Goal: Task Accomplishment & Management: Use online tool/utility

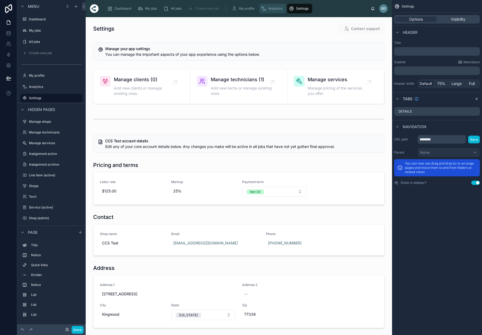
click at [275, 9] on span "Analytics" at bounding box center [275, 8] width 14 height 4
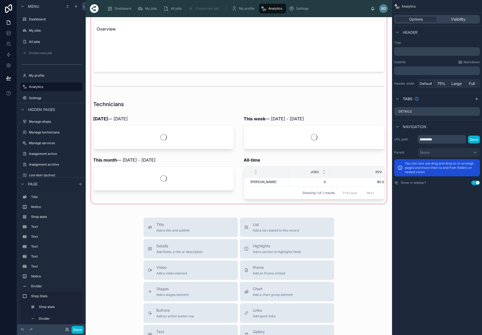
scroll to position [409, 0]
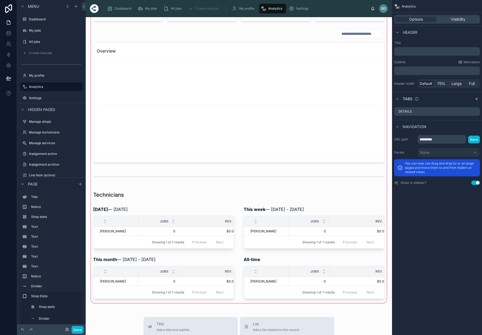
click at [115, 197] on div at bounding box center [239, 70] width 298 height 467
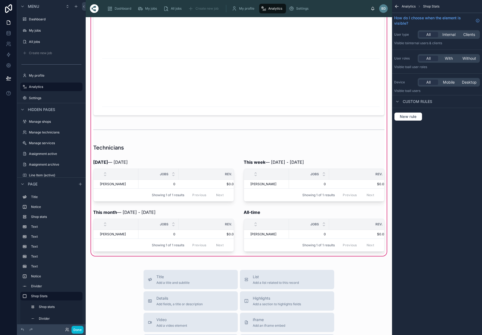
scroll to position [463, 0]
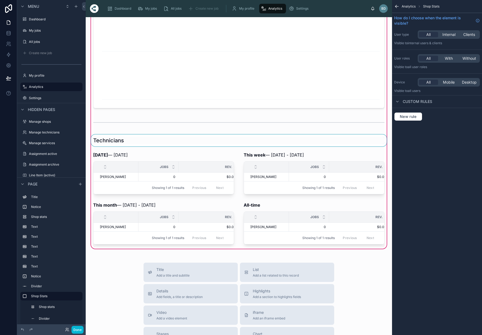
click at [144, 138] on div at bounding box center [239, 140] width 298 height 12
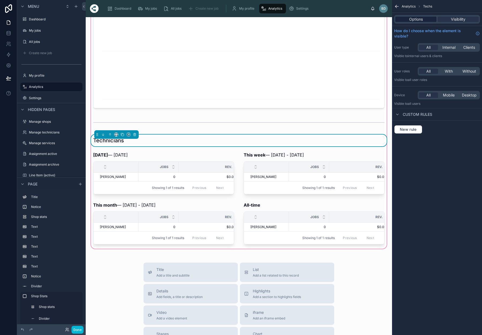
click at [426, 21] on div "Options" at bounding box center [415, 19] width 41 height 5
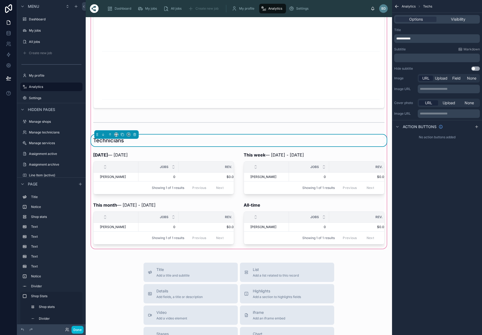
click at [412, 55] on div "﻿" at bounding box center [437, 58] width 86 height 9
click at [411, 57] on p "﻿" at bounding box center [437, 58] width 82 height 4
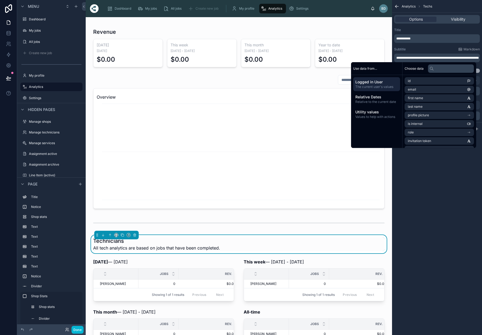
scroll to position [363, 0]
click at [437, 191] on div "**********" at bounding box center [437, 167] width 90 height 335
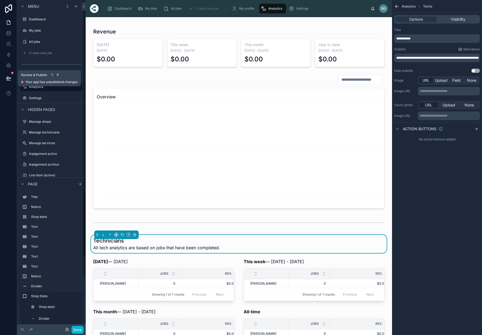
click at [9, 78] on icon at bounding box center [8, 78] width 5 height 3
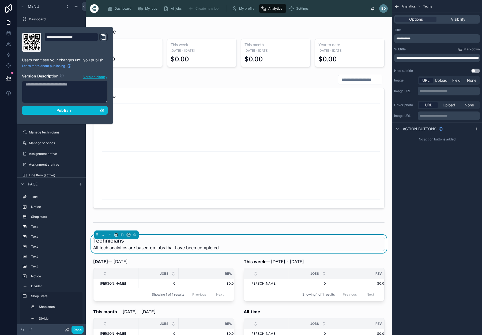
click at [63, 108] on span "Publish" at bounding box center [64, 110] width 14 height 5
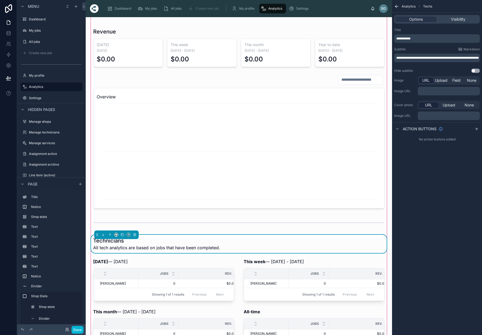
click at [145, 247] on span "All tech analytics are based on jobs that have been completed." at bounding box center [156, 247] width 127 height 6
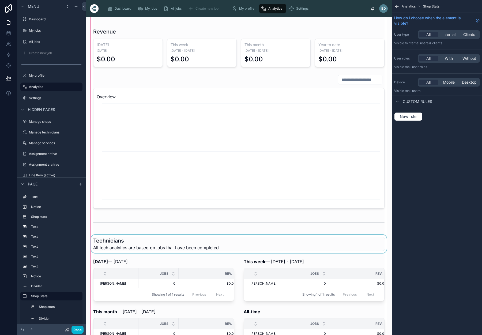
click at [220, 246] on div at bounding box center [239, 244] width 298 height 18
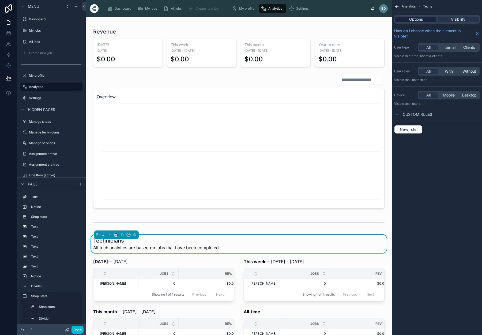
click at [416, 18] on span "Options" at bounding box center [416, 19] width 14 height 5
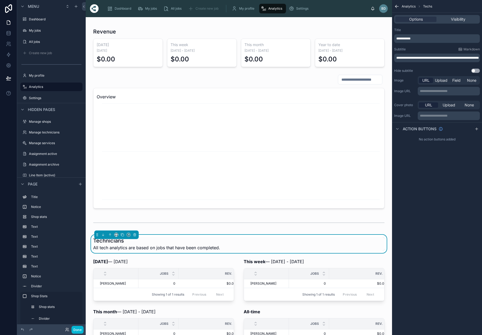
click at [426, 60] on p "**********" at bounding box center [437, 58] width 82 height 4
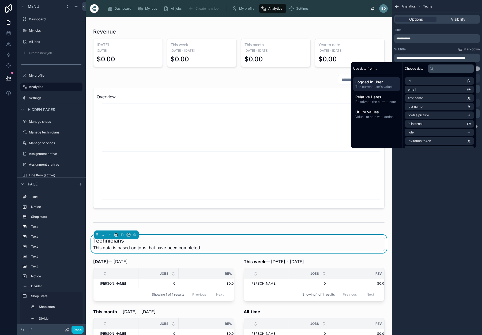
click at [444, 190] on div "**********" at bounding box center [437, 167] width 90 height 335
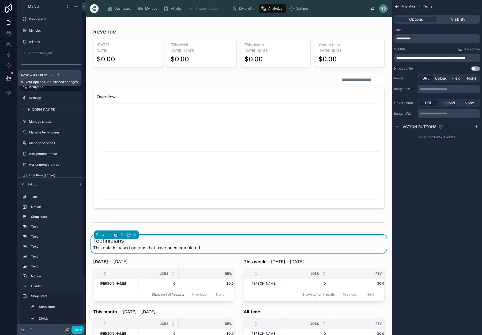
click at [8, 78] on icon at bounding box center [8, 78] width 5 height 5
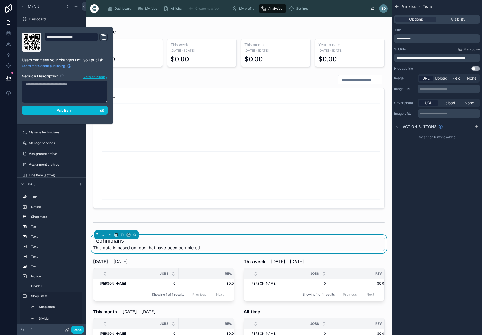
click at [66, 110] on span "Publish" at bounding box center [64, 110] width 14 height 5
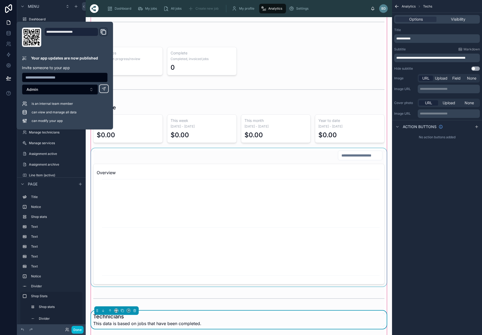
scroll to position [385, 0]
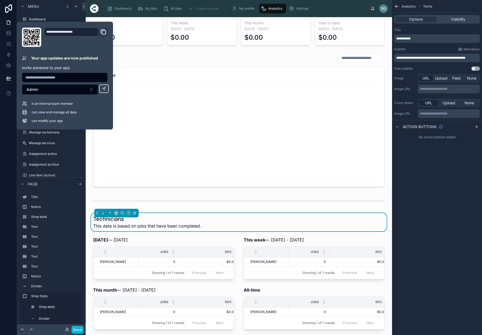
click at [407, 226] on div "**********" at bounding box center [437, 167] width 90 height 335
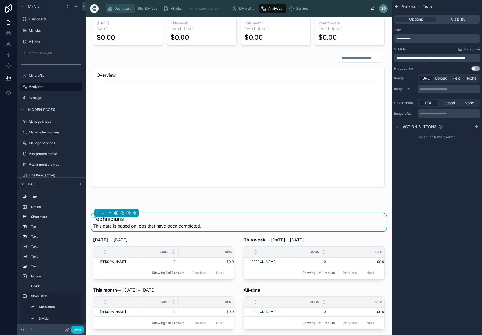
click at [124, 11] on div "Dashboard" at bounding box center [120, 8] width 26 height 9
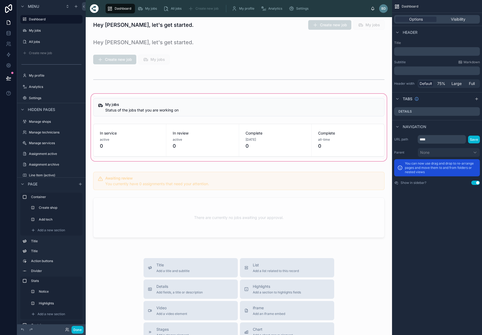
scroll to position [71, 0]
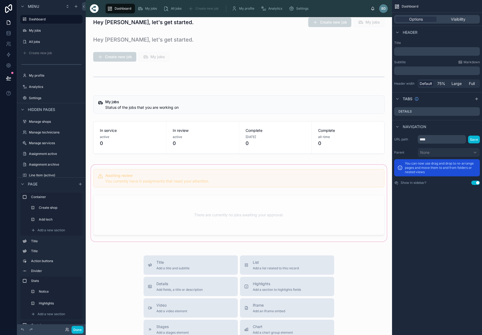
click at [157, 174] on div at bounding box center [239, 203] width 298 height 79
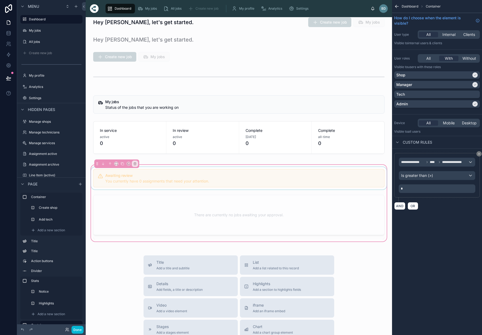
click at [279, 177] on div at bounding box center [239, 178] width 298 height 22
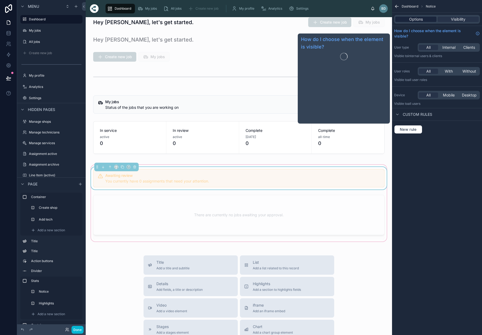
click at [415, 21] on span "Options" at bounding box center [416, 19] width 14 height 5
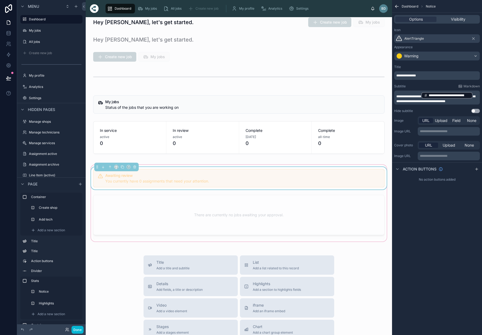
scroll to position [0, 0]
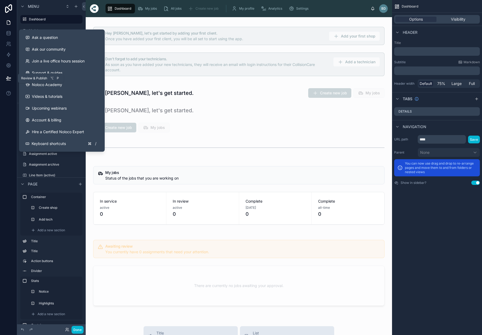
click at [9, 79] on icon at bounding box center [8, 78] width 5 height 5
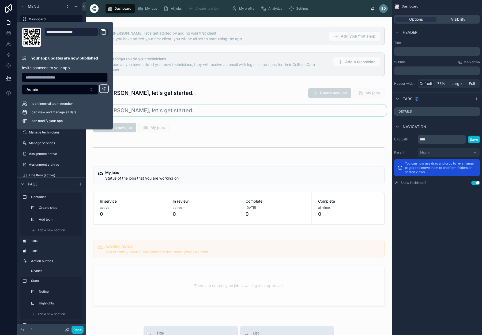
click at [242, 116] on div at bounding box center [239, 110] width 298 height 12
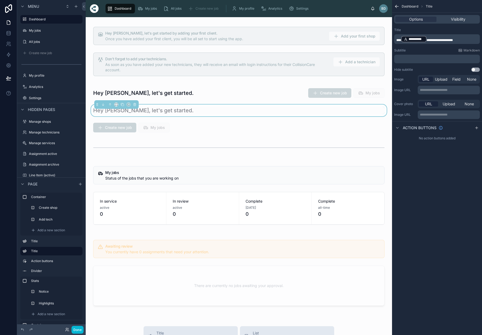
drag, startPoint x: 408, startPoint y: 189, endPoint x: 407, endPoint y: 186, distance: 3.1
click at [407, 189] on div "**********" at bounding box center [437, 167] width 90 height 335
